Goal: Task Accomplishment & Management: Manage account settings

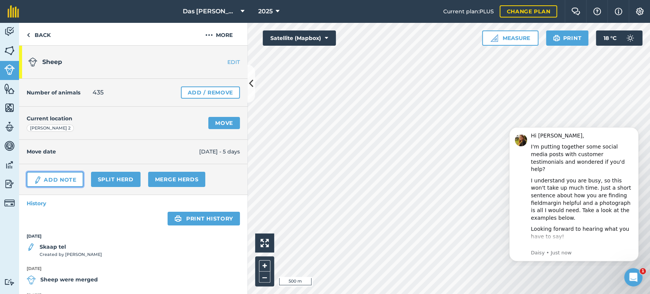
click at [64, 184] on link "Add Note" at bounding box center [55, 179] width 57 height 15
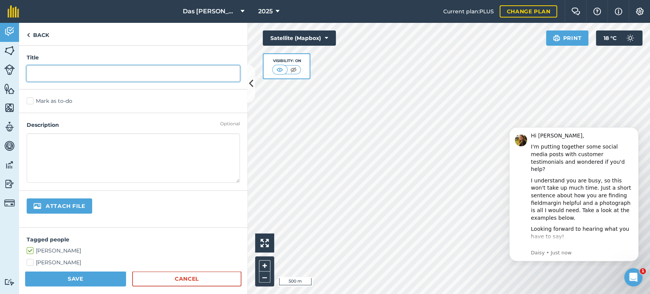
click at [85, 77] on input "text" at bounding box center [133, 74] width 213 height 16
type input "Skaap is gewerk"
click at [56, 150] on textarea at bounding box center [133, 158] width 213 height 50
type textarea "o"
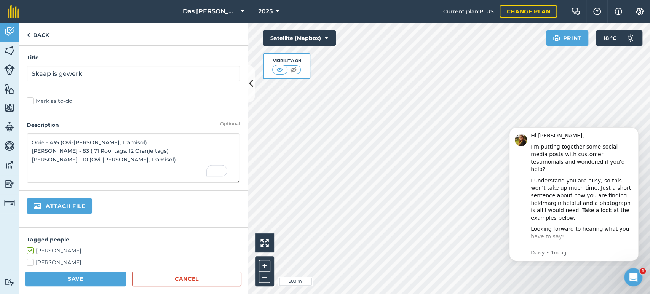
click at [158, 152] on textarea "Ooie - 435 (Ovi-[PERSON_NAME], Tramisol) [PERSON_NAME] - 83 ( 71 Rooi tags, 12 …" at bounding box center [133, 158] width 213 height 50
click at [149, 155] on textarea "Ooie - 435 (Ovi-[PERSON_NAME], Tramisol) [PERSON_NAME] - 83 ( 71 Rooi tags, 12 …" at bounding box center [133, 158] width 213 height 50
click at [86, 141] on textarea "Ooie - 435 (Ovi-[PERSON_NAME], Tramisol) [PERSON_NAME] - 83 ( 71 Rooi tags, 12 …" at bounding box center [133, 158] width 213 height 50
click at [90, 169] on textarea "Ooie - 435 (Ovi-[PERSON_NAME] P, Tramisol) [PERSON_NAME] - 83 ( 71 Rooi tags, 1…" at bounding box center [133, 158] width 213 height 50
type textarea "Ooie - 435 (Ovi-[PERSON_NAME] P, Tramisol) [PERSON_NAME] - 83 ( 71 Rooi tags, 1…"
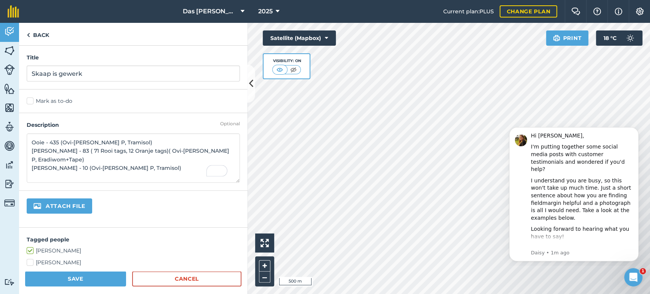
click at [155, 219] on div "Attach file" at bounding box center [133, 209] width 229 height 37
click at [62, 273] on button "Save" at bounding box center [75, 278] width 101 height 15
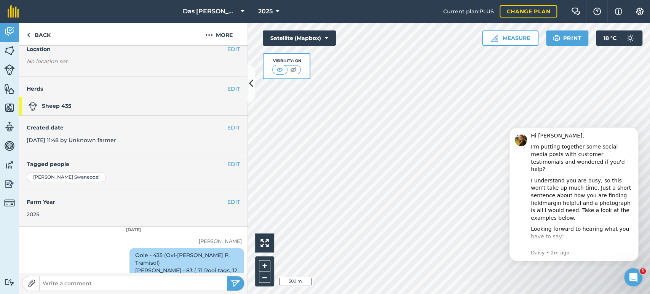
scroll to position [58, 0]
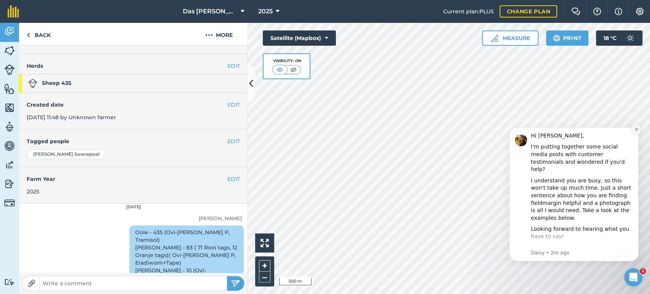
click at [636, 130] on icon "Dismiss notification" at bounding box center [637, 129] width 4 height 4
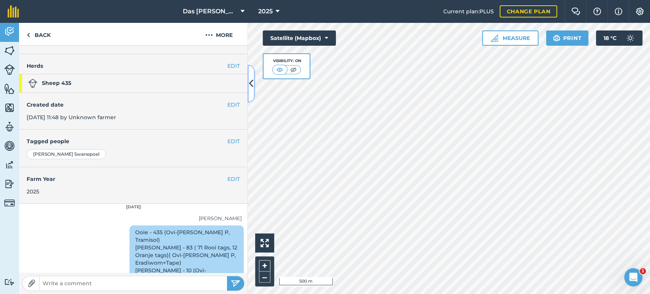
click at [252, 86] on icon at bounding box center [251, 83] width 4 height 13
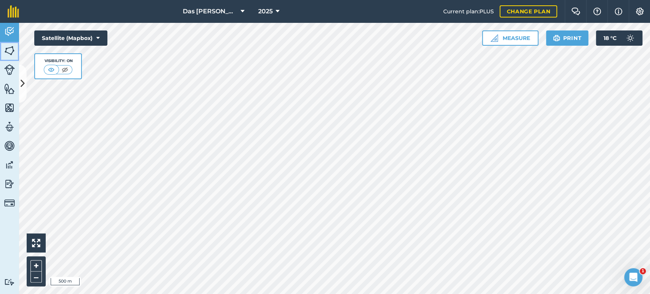
click at [11, 51] on img at bounding box center [9, 50] width 11 height 11
click at [23, 82] on icon at bounding box center [23, 83] width 4 height 13
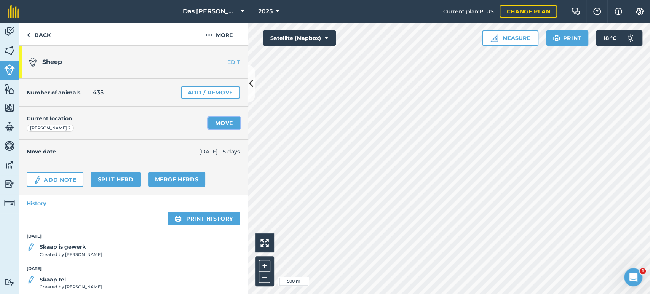
click at [215, 125] on link "Move" at bounding box center [224, 123] width 32 height 12
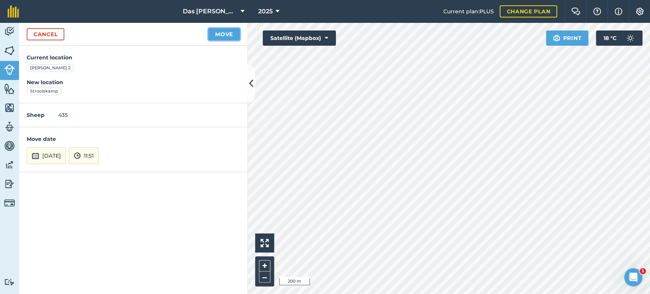
click at [224, 30] on button "Move" at bounding box center [224, 34] width 32 height 12
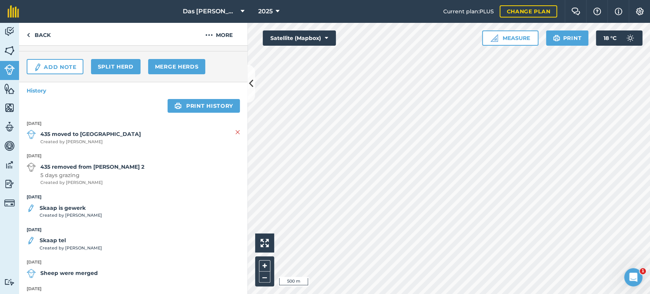
scroll to position [143, 0]
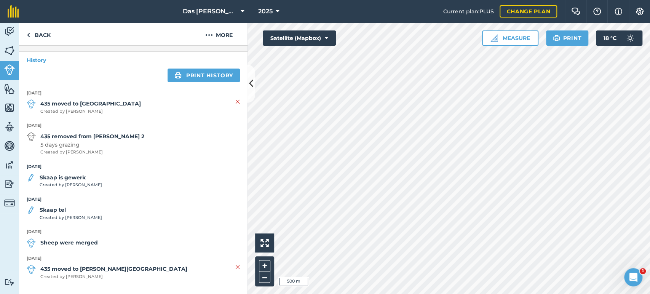
click at [60, 177] on strong "Skaap is gewerk" at bounding box center [71, 177] width 62 height 8
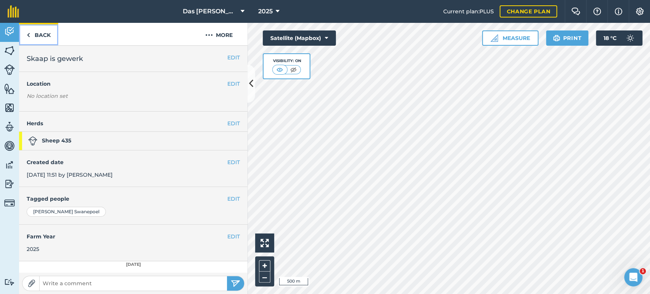
click at [35, 35] on link "Back" at bounding box center [38, 34] width 39 height 22
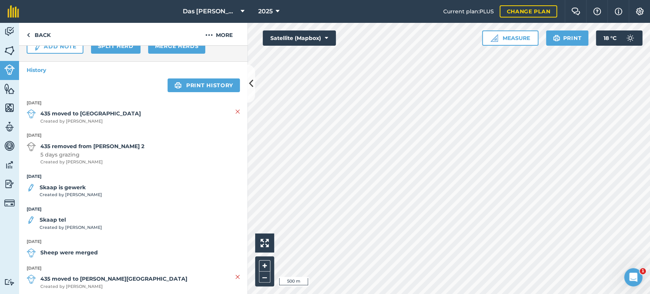
scroll to position [143, 0]
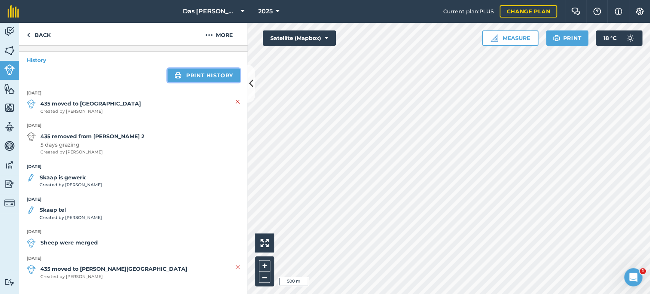
click at [200, 77] on link "Print history" at bounding box center [204, 76] width 72 height 14
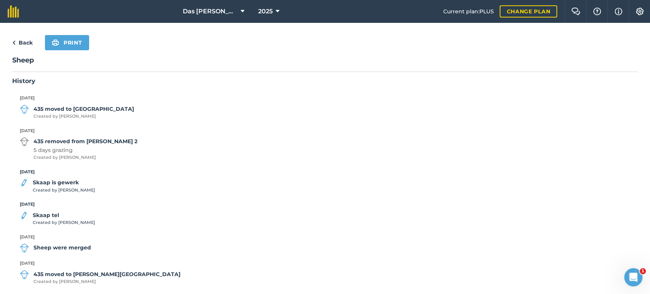
scroll to position [18, 0]
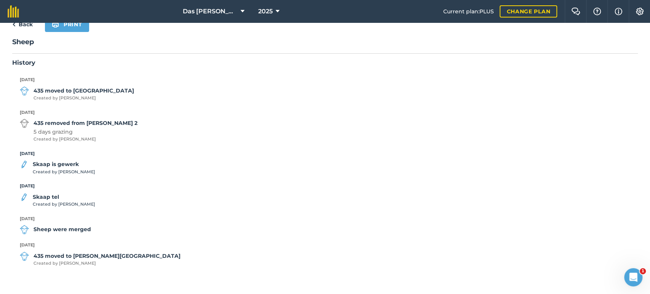
click at [62, 166] on strong "Skaap is gewerk" at bounding box center [64, 164] width 62 height 8
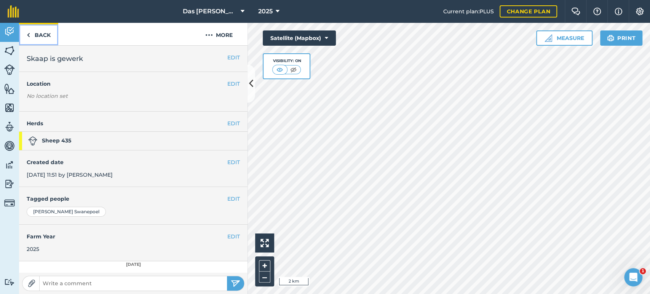
click at [42, 35] on link "Back" at bounding box center [38, 34] width 39 height 22
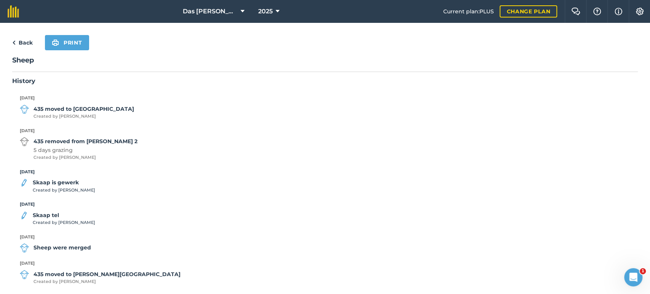
click at [21, 38] on link "Back" at bounding box center [22, 42] width 21 height 9
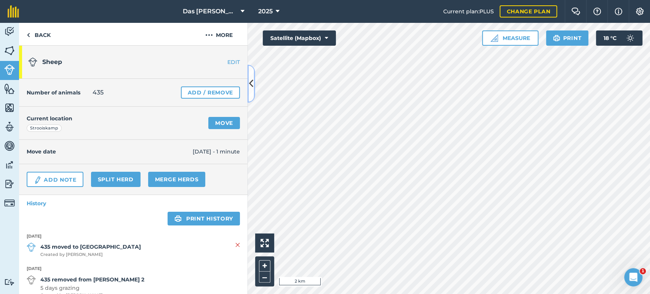
click at [253, 82] on icon at bounding box center [251, 83] width 4 height 13
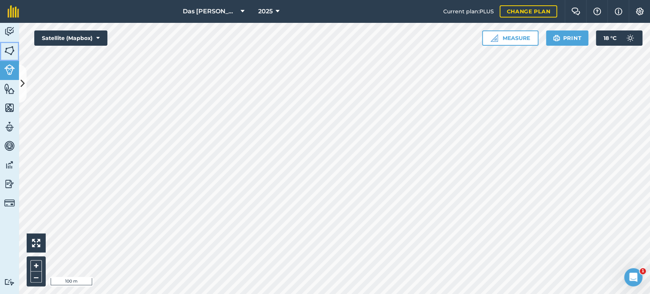
click at [10, 51] on img at bounding box center [9, 50] width 11 height 11
click at [24, 75] on button at bounding box center [23, 84] width 8 height 38
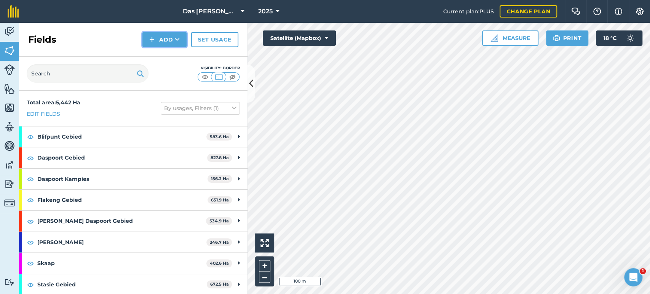
click at [178, 41] on icon at bounding box center [177, 40] width 5 height 8
click at [162, 61] on link "Draw" at bounding box center [165, 56] width 42 height 17
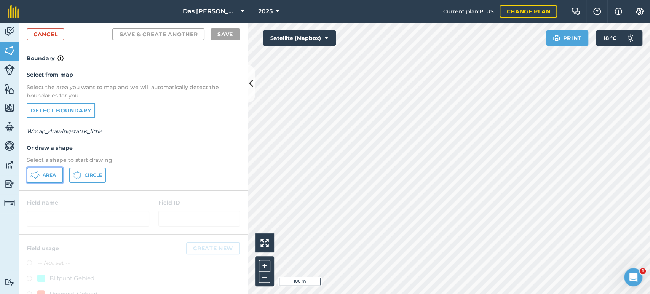
click at [51, 177] on span "Area" at bounding box center [49, 175] width 13 height 6
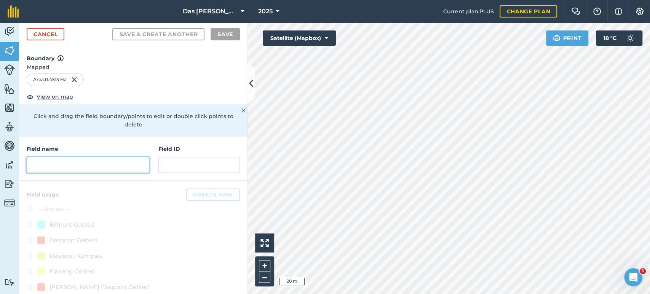
click at [94, 164] on input "text" at bounding box center [88, 165] width 123 height 16
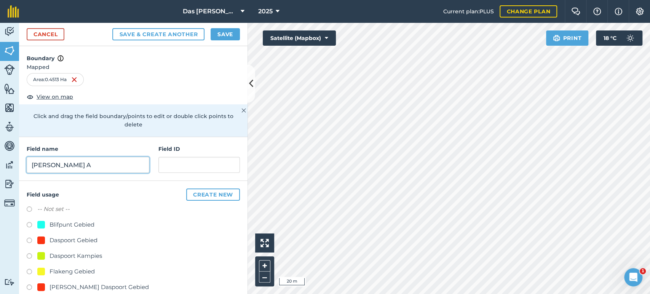
type input "[PERSON_NAME] A"
click at [60, 254] on div "Daspoort Kampies" at bounding box center [76, 255] width 53 height 9
radio input "true"
click at [231, 32] on button "Save" at bounding box center [225, 34] width 29 height 12
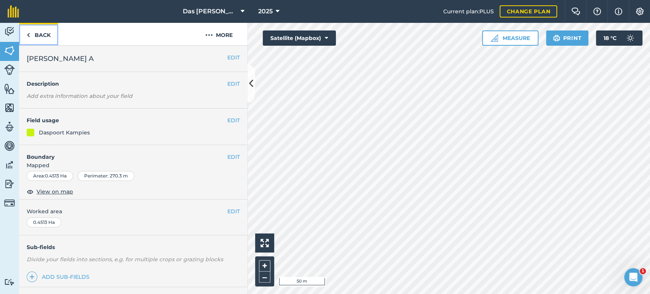
click at [26, 29] on link "Back" at bounding box center [38, 34] width 39 height 22
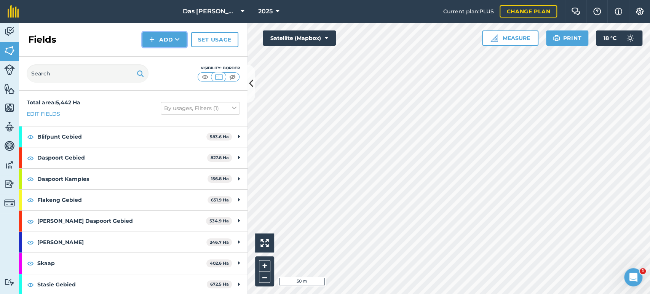
click at [182, 39] on button "Add" at bounding box center [164, 39] width 44 height 15
click at [174, 56] on link "Draw" at bounding box center [165, 56] width 42 height 17
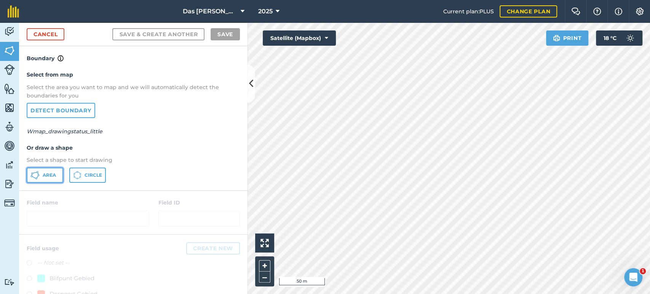
click at [55, 173] on span "Area" at bounding box center [49, 175] width 13 height 6
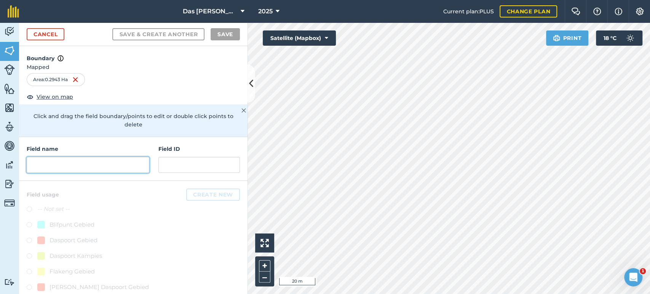
click at [68, 166] on input "text" at bounding box center [88, 165] width 123 height 16
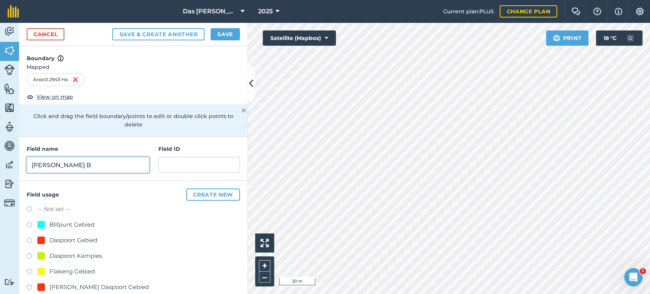
type input "[PERSON_NAME] B"
click at [56, 255] on div "Daspoort Kampies" at bounding box center [76, 255] width 53 height 9
radio input "true"
click at [228, 36] on button "Save" at bounding box center [225, 34] width 29 height 12
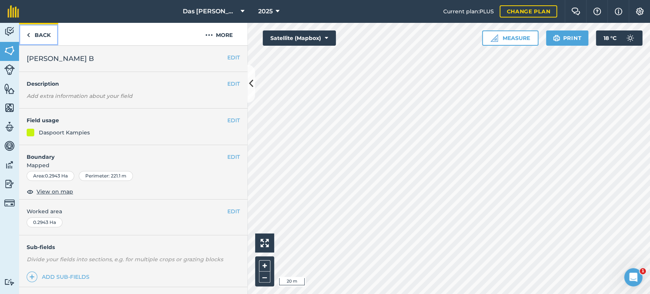
drag, startPoint x: 54, startPoint y: 37, endPoint x: 263, endPoint y: 45, distance: 208.9
click at [54, 37] on link "Back" at bounding box center [38, 34] width 39 height 22
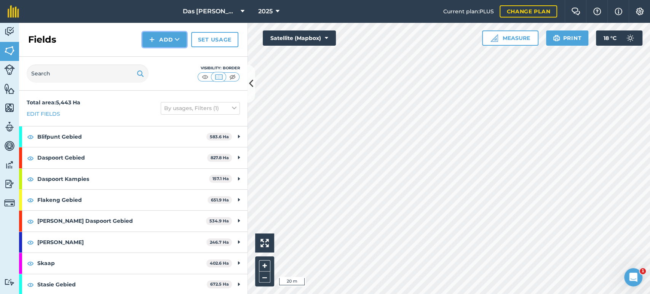
click at [181, 44] on button "Add" at bounding box center [164, 39] width 44 height 15
click at [174, 51] on link "Draw" at bounding box center [165, 56] width 42 height 17
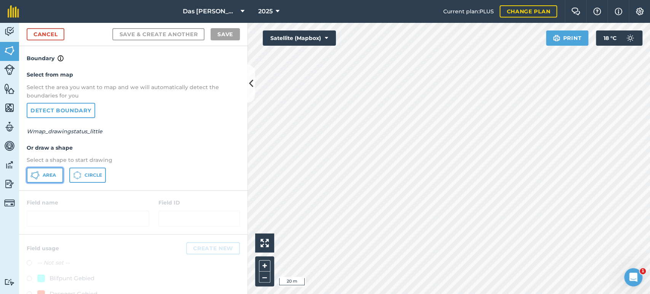
click at [51, 172] on span "Area" at bounding box center [49, 175] width 13 height 6
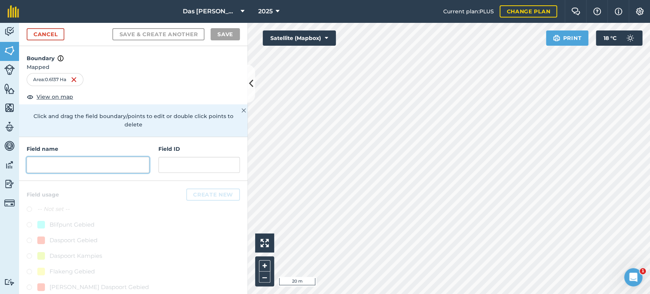
click at [59, 163] on input "text" at bounding box center [88, 165] width 123 height 16
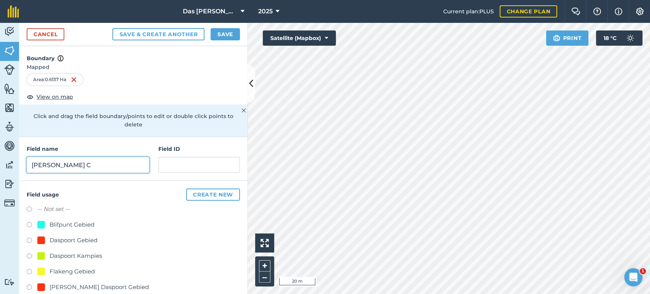
type input "[PERSON_NAME] C"
drag, startPoint x: 89, startPoint y: 255, endPoint x: 136, endPoint y: 236, distance: 51.4
click at [90, 255] on div "Daspoort Kampies" at bounding box center [76, 255] width 53 height 9
radio input "true"
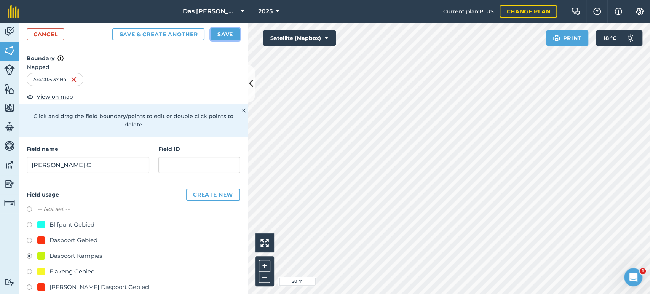
click at [230, 35] on button "Save" at bounding box center [225, 34] width 29 height 12
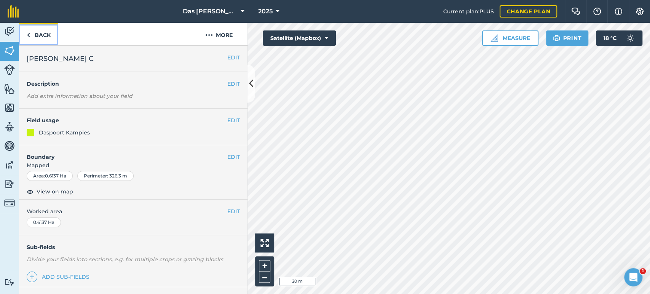
click at [48, 36] on link "Back" at bounding box center [38, 34] width 39 height 22
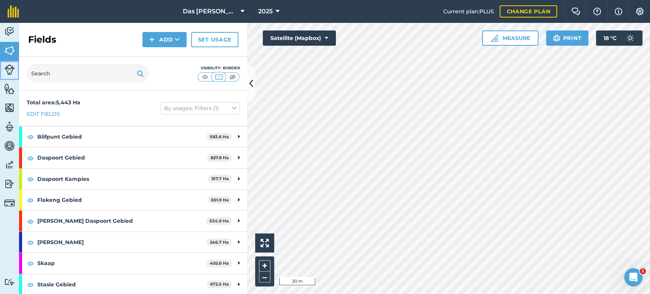
click at [8, 75] on img at bounding box center [9, 69] width 11 height 11
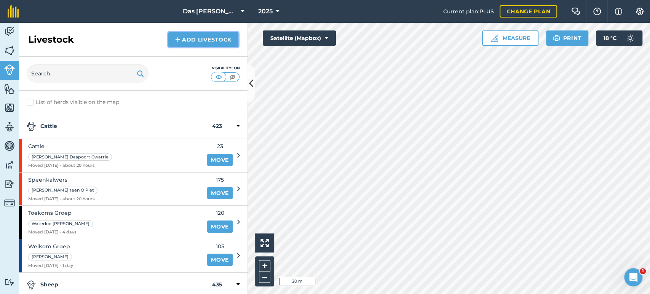
click at [222, 35] on link "Add Livestock" at bounding box center [203, 39] width 70 height 15
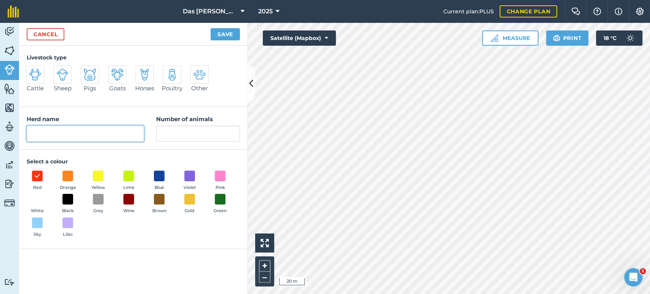
click at [86, 130] on input "Herd name" at bounding box center [85, 134] width 117 height 16
type input "M"
type input "[PERSON_NAME] [PERSON_NAME]/Blou/ Rooi Tags"
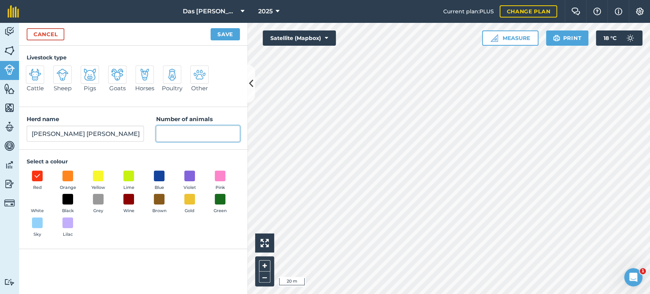
click at [181, 126] on input "Number of animals" at bounding box center [198, 134] width 84 height 16
type input "121"
click at [62, 75] on img at bounding box center [62, 75] width 12 height 12
click at [59, 70] on input "Sheep" at bounding box center [56, 68] width 5 height 5
radio input "true"
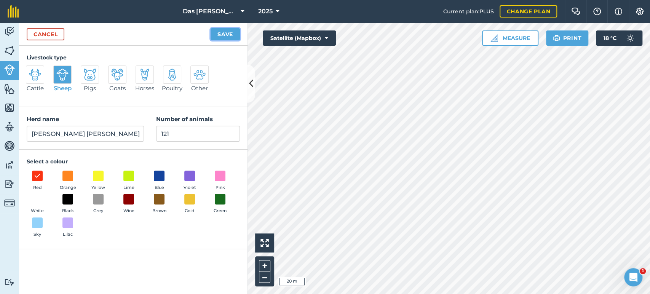
click at [232, 34] on button "Save" at bounding box center [225, 34] width 29 height 12
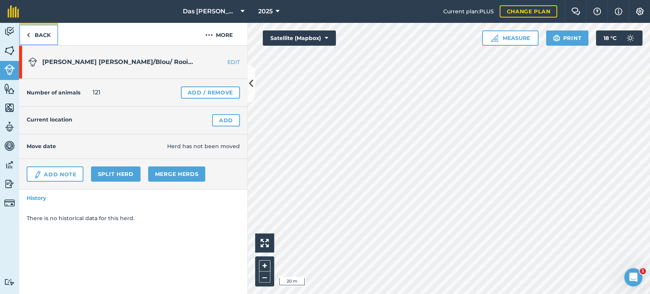
click at [39, 31] on link "Back" at bounding box center [38, 34] width 39 height 22
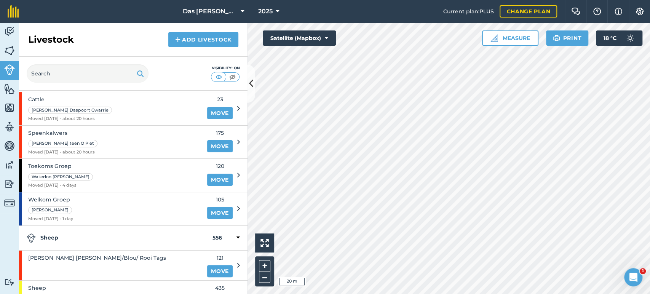
scroll to position [56, 0]
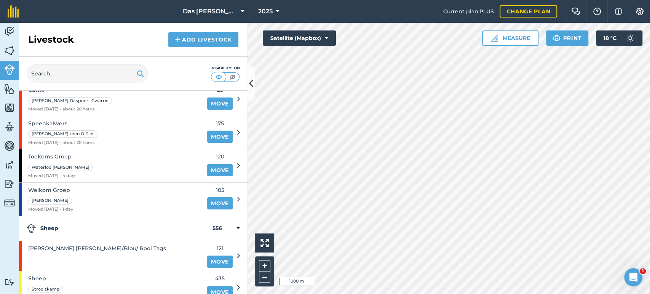
click at [451, 0] on html "Das Ram Boerdery 2025 Current plan : PLUS Change plan Farm Chat Help Info Setti…" at bounding box center [325, 147] width 650 height 294
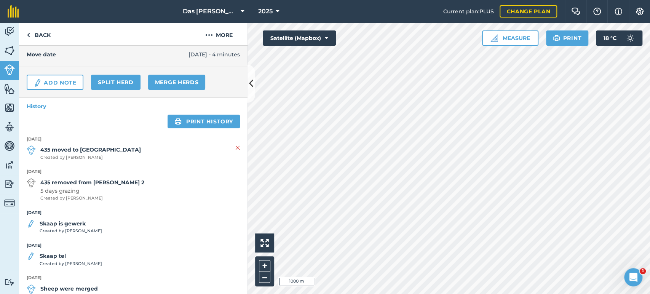
scroll to position [113, 0]
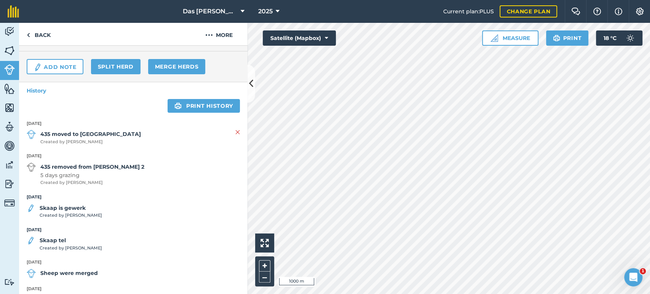
click at [71, 209] on strong "Skaap is gewerk" at bounding box center [71, 208] width 62 height 8
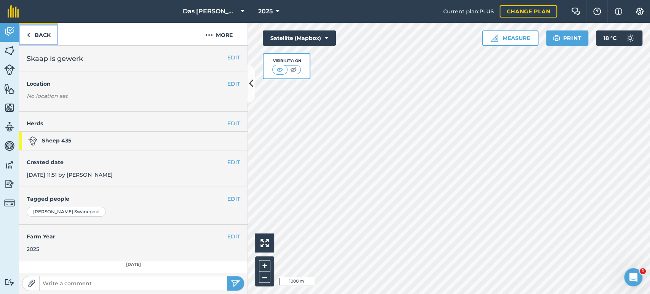
click at [41, 35] on link "Back" at bounding box center [38, 34] width 39 height 22
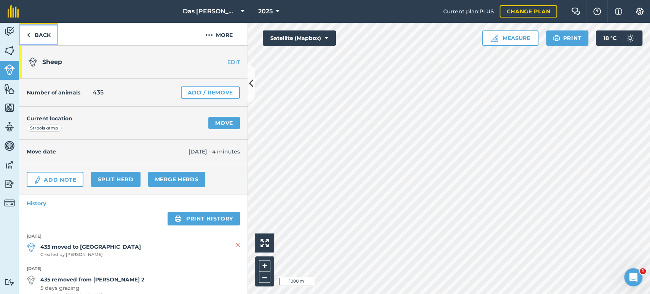
click at [32, 36] on link "Back" at bounding box center [38, 34] width 39 height 22
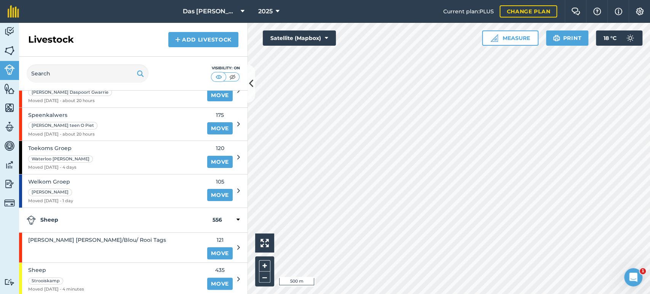
scroll to position [66, 0]
click at [213, 252] on link "Move" at bounding box center [220, 252] width 26 height 12
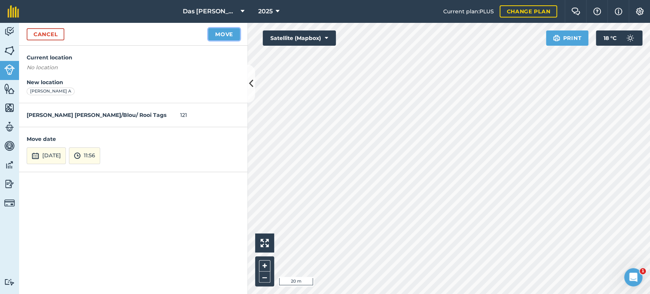
click at [233, 33] on button "Move" at bounding box center [224, 34] width 32 height 12
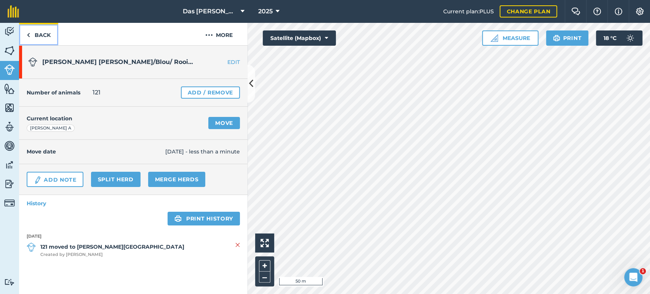
click at [40, 35] on link "Back" at bounding box center [38, 34] width 39 height 22
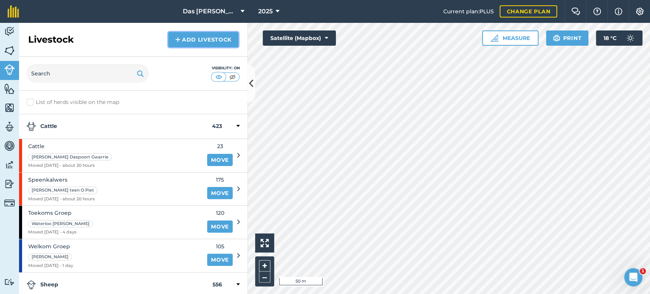
click at [202, 42] on link "Add Livestock" at bounding box center [203, 39] width 70 height 15
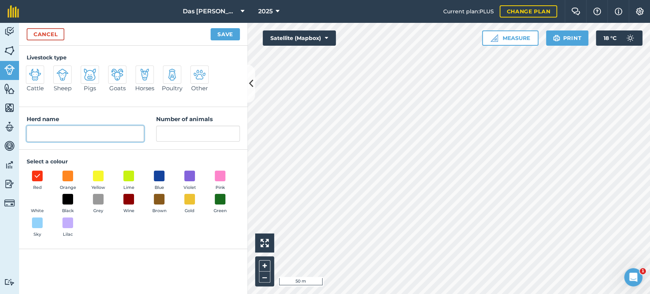
click at [47, 138] on input "Herd name" at bounding box center [85, 134] width 117 height 16
type input "Merinos"
click at [64, 74] on img at bounding box center [62, 75] width 12 height 12
click at [59, 70] on input "Sheep" at bounding box center [56, 68] width 5 height 5
radio input "true"
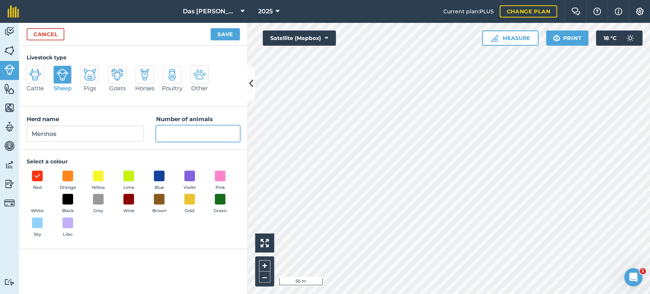
click at [216, 133] on input "Number of animals" at bounding box center [198, 134] width 84 height 16
type input "80"
click at [229, 34] on button "Save" at bounding box center [225, 34] width 29 height 12
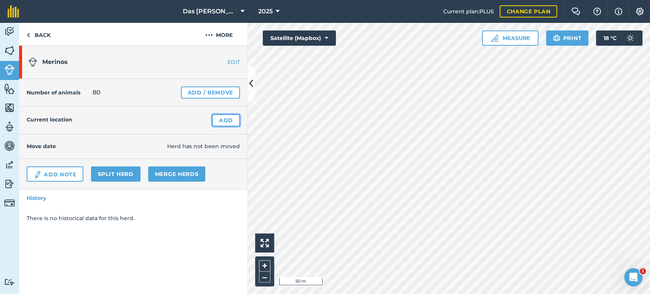
click at [221, 117] on link "Add" at bounding box center [226, 120] width 28 height 12
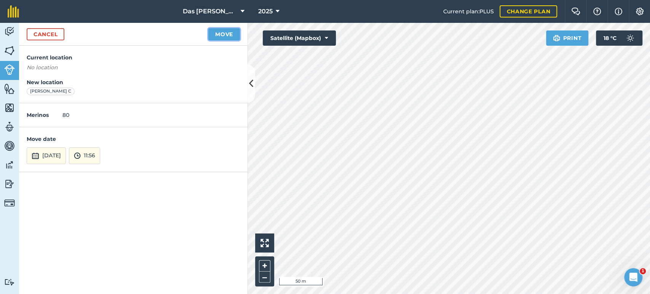
click at [222, 36] on button "Move" at bounding box center [224, 34] width 32 height 12
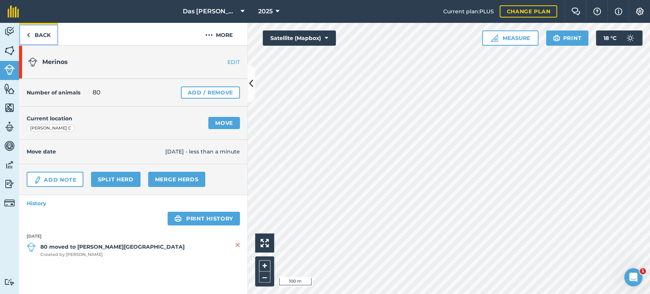
click at [30, 36] on link "Back" at bounding box center [38, 34] width 39 height 22
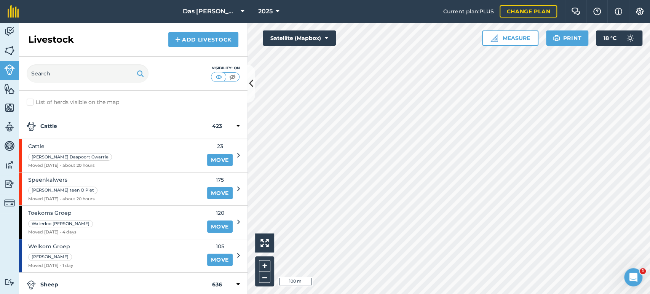
click at [237, 126] on icon at bounding box center [238, 126] width 3 height 7
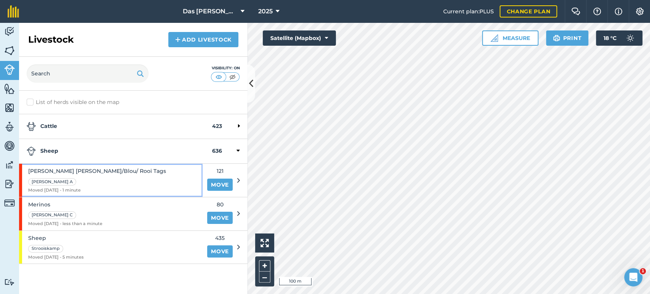
click at [182, 176] on div "[PERSON_NAME] [PERSON_NAME]/Blou/ Rooi Tags [PERSON_NAME] A Moved [DATE] - 1 mi…" at bounding box center [111, 180] width 184 height 33
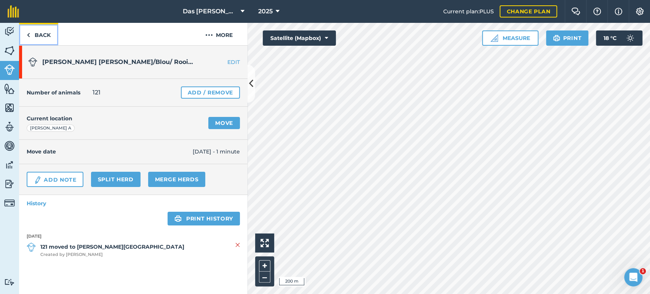
click at [38, 29] on link "Back" at bounding box center [38, 34] width 39 height 22
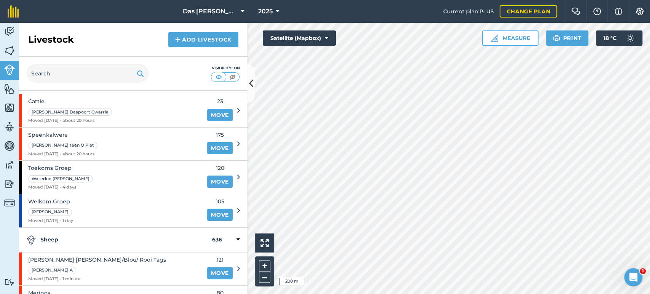
scroll to position [102, 0]
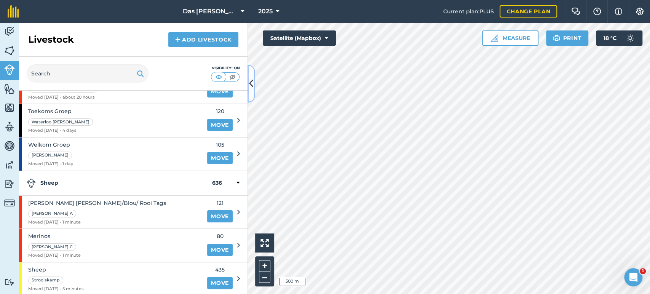
click at [250, 84] on icon at bounding box center [251, 83] width 4 height 13
